Goal: Transaction & Acquisition: Purchase product/service

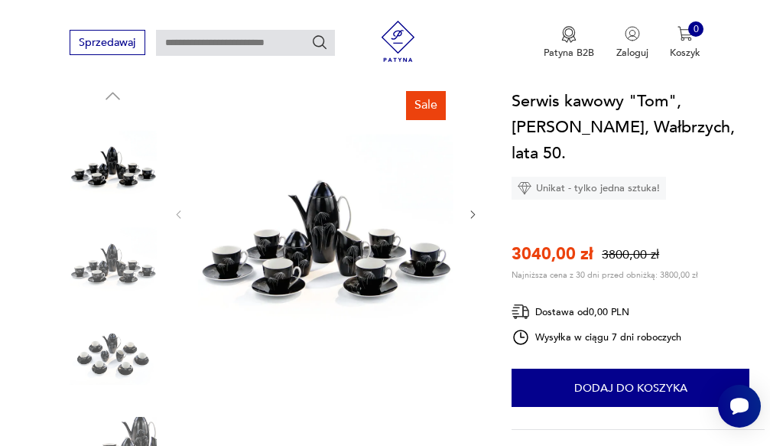
click at [377, 258] on img at bounding box center [325, 213] width 255 height 255
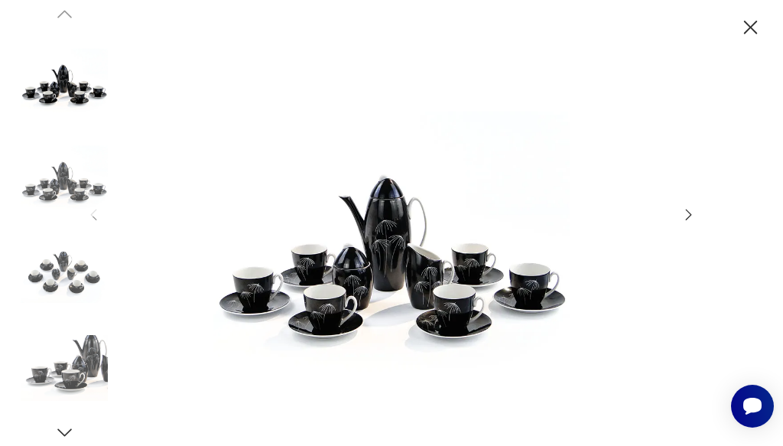
click at [686, 214] on icon "button" at bounding box center [688, 214] width 17 height 17
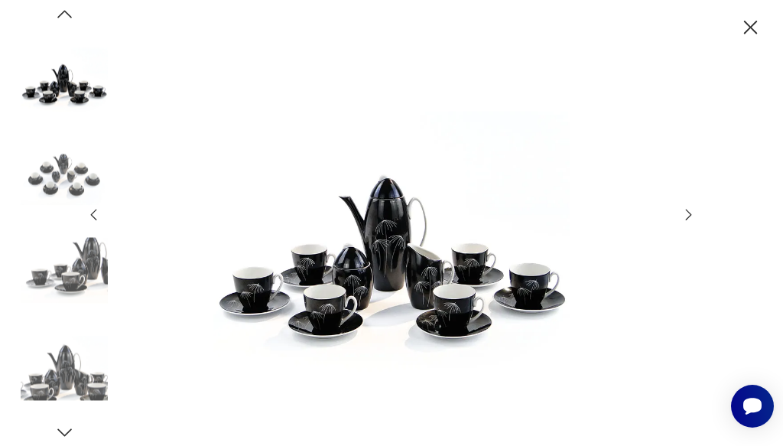
click at [686, 214] on icon "button" at bounding box center [688, 214] width 17 height 17
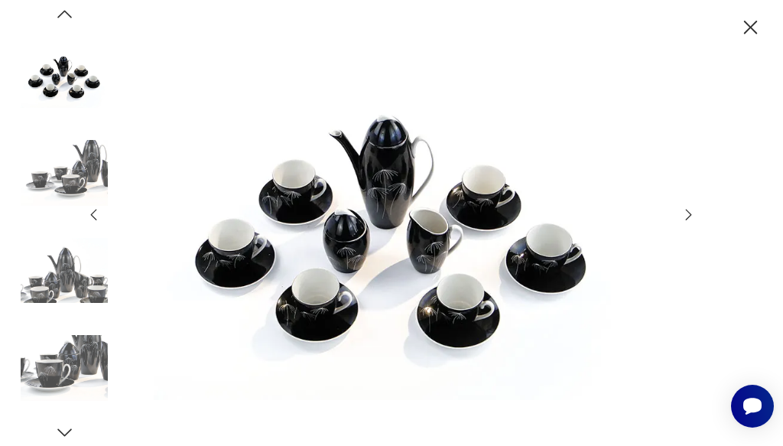
click at [686, 214] on icon "button" at bounding box center [688, 214] width 17 height 17
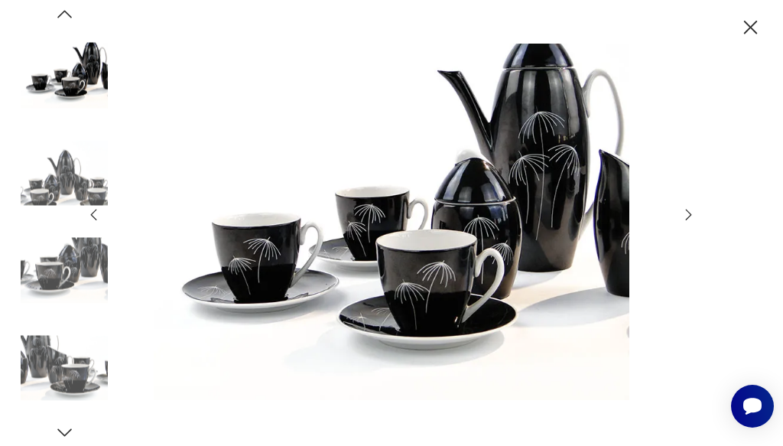
click at [686, 214] on icon "button" at bounding box center [688, 214] width 17 height 17
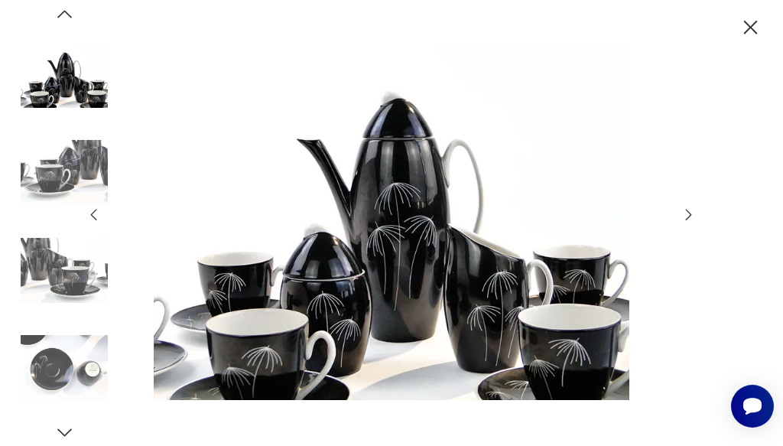
click at [686, 214] on icon "button" at bounding box center [688, 214] width 17 height 17
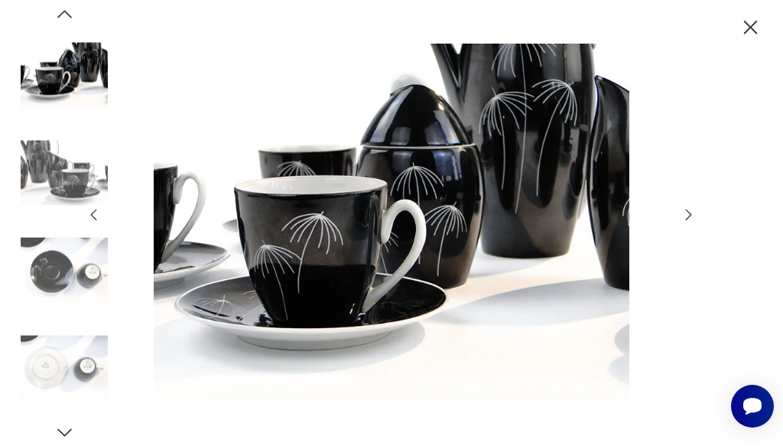
click at [686, 214] on icon "button" at bounding box center [688, 214] width 17 height 17
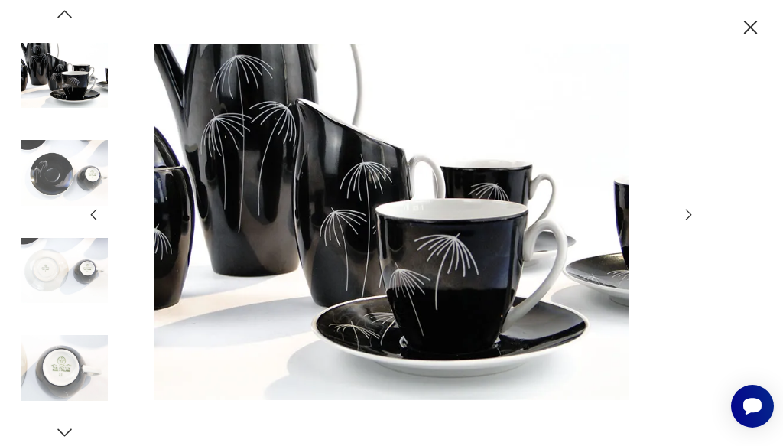
click at [686, 214] on icon "button" at bounding box center [688, 214] width 17 height 17
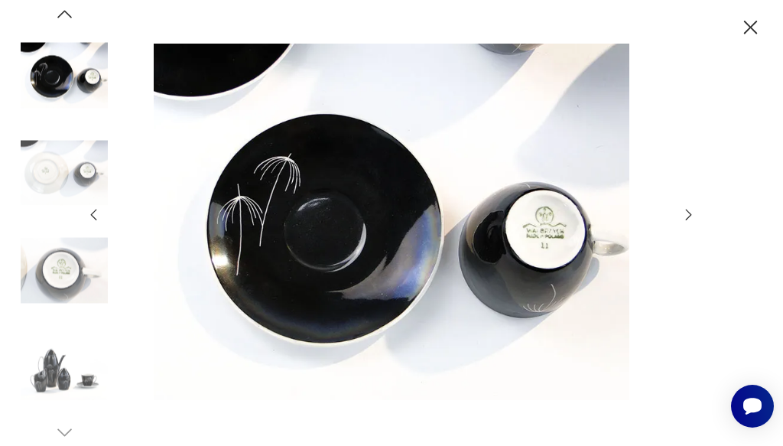
click at [543, 255] on img at bounding box center [391, 222] width 551 height 356
